Goal: Navigation & Orientation: Understand site structure

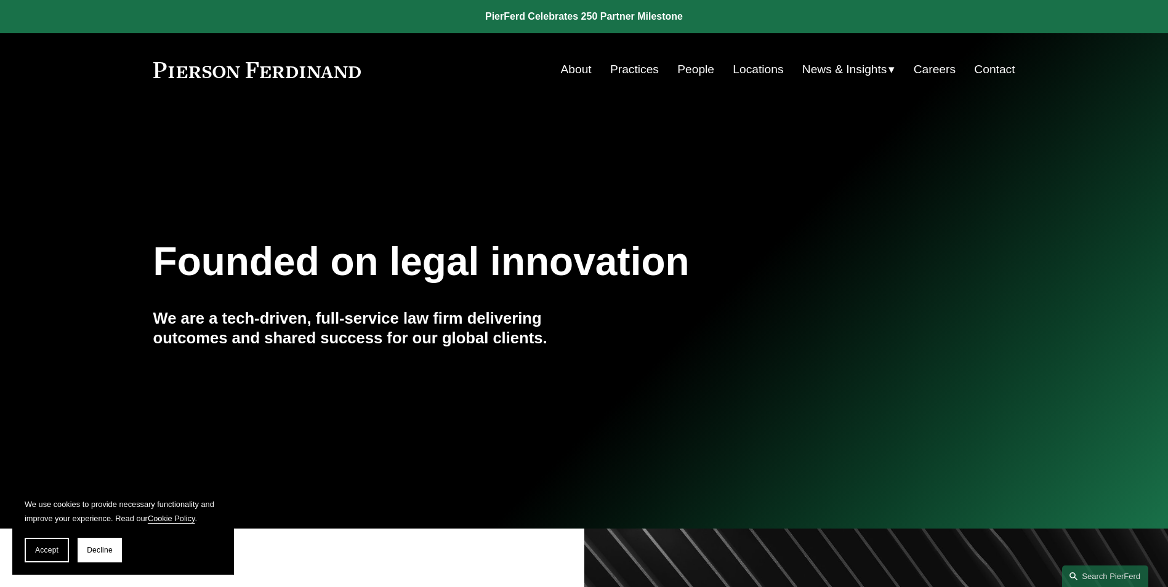
click at [756, 69] on link "Locations" at bounding box center [757, 69] width 50 height 23
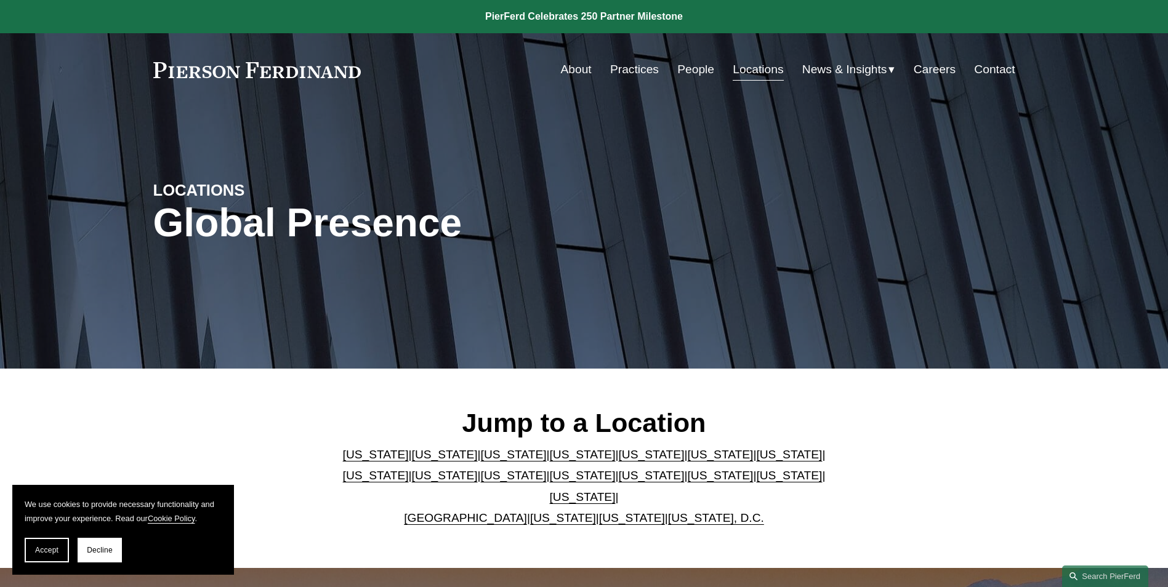
click at [1003, 68] on link "Contact" at bounding box center [994, 69] width 41 height 23
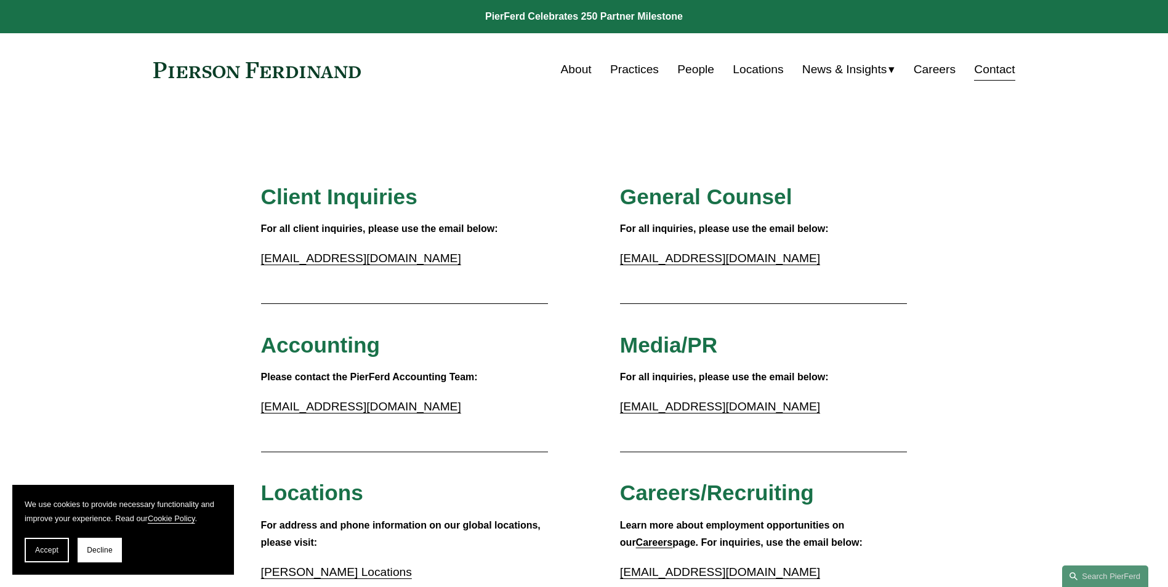
click at [574, 68] on link "About" at bounding box center [576, 69] width 31 height 23
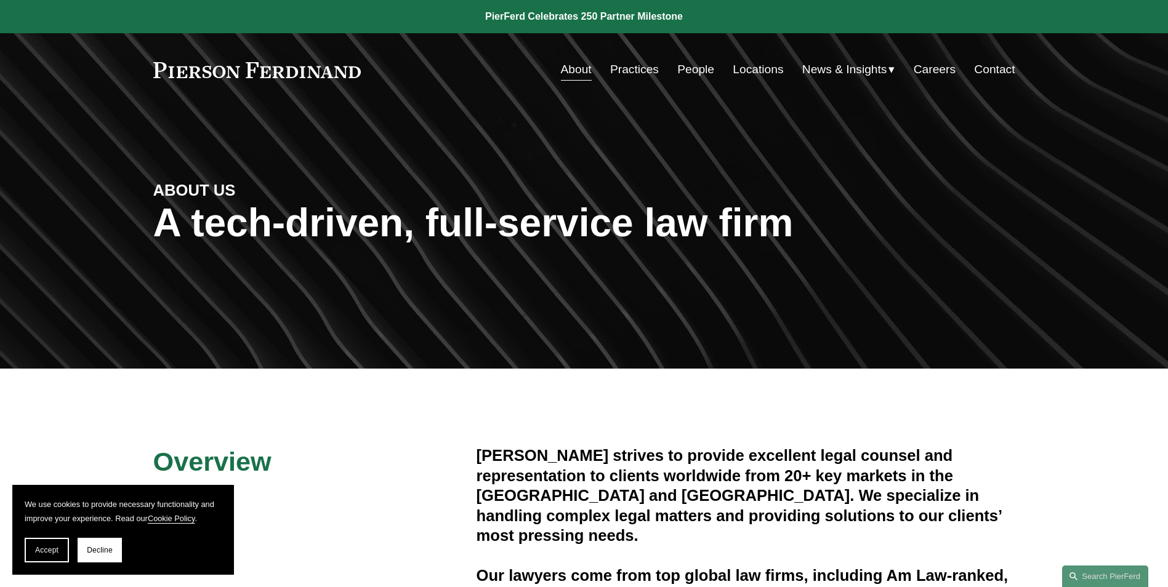
click at [639, 74] on link "Practices" at bounding box center [634, 69] width 49 height 23
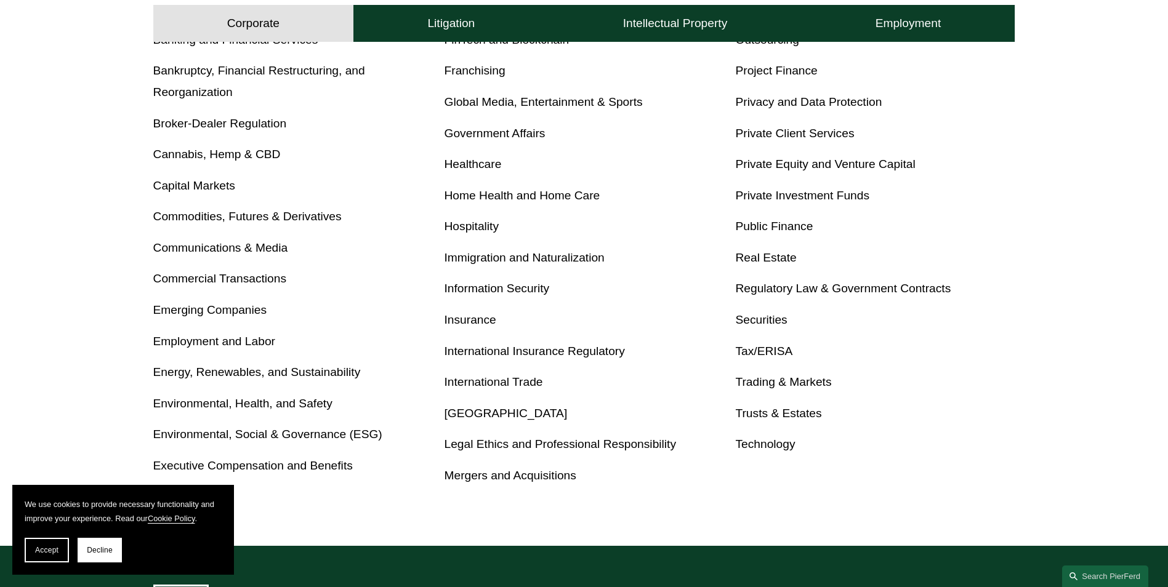
scroll to position [554, 0]
